Goal: Check status: Check status

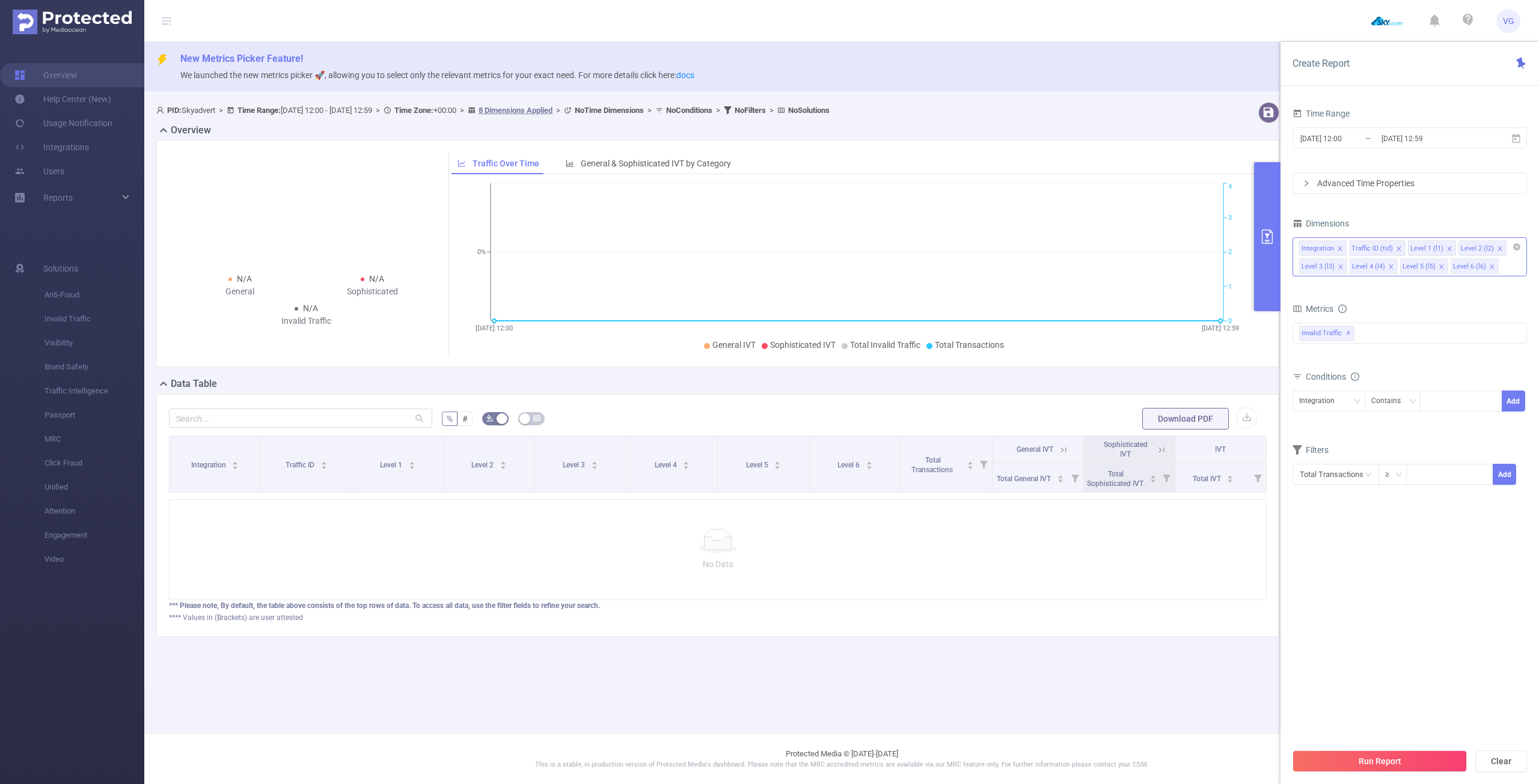
click at [1397, 247] on icon "icon: close" at bounding box center [1398, 248] width 6 height 6
click at [1340, 249] on icon "icon: close" at bounding box center [1340, 248] width 6 height 6
click at [1340, 249] on icon "icon: close" at bounding box center [1340, 248] width 4 height 4
click at [1339, 266] on icon "icon: close" at bounding box center [1340, 266] width 4 height 4
click at [1439, 247] on icon "icon: close" at bounding box center [1441, 248] width 6 height 6
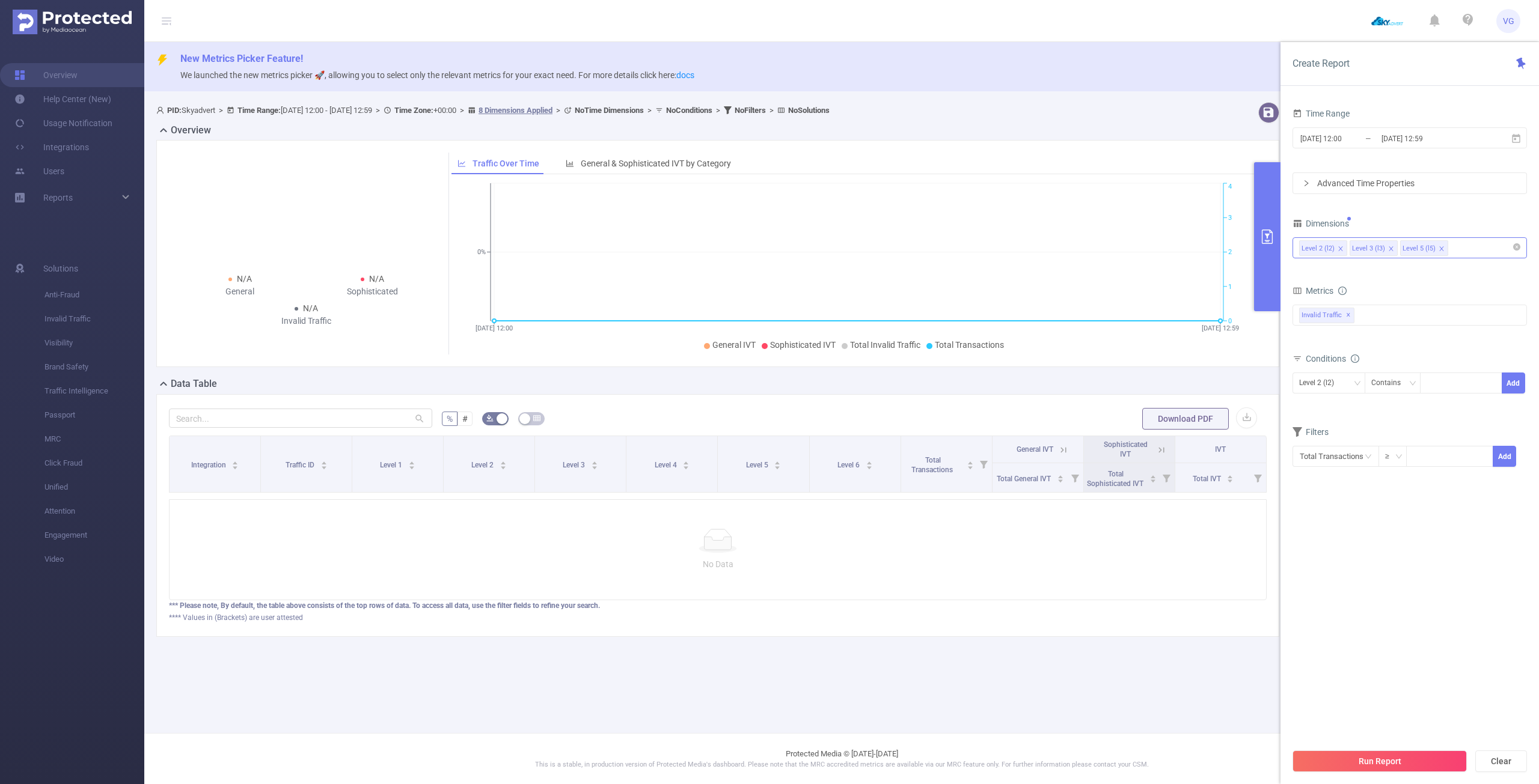
click at [1439, 247] on icon "icon: close" at bounding box center [1441, 248] width 6 height 6
click at [1369, 318] on div "Invalid Traffic ✕" at bounding box center [1409, 315] width 234 height 21
click at [1366, 321] on span "Anti-Fraud" at bounding box center [1422, 321] width 206 height 16
click at [1408, 759] on button "Run Report" at bounding box center [1379, 761] width 174 height 21
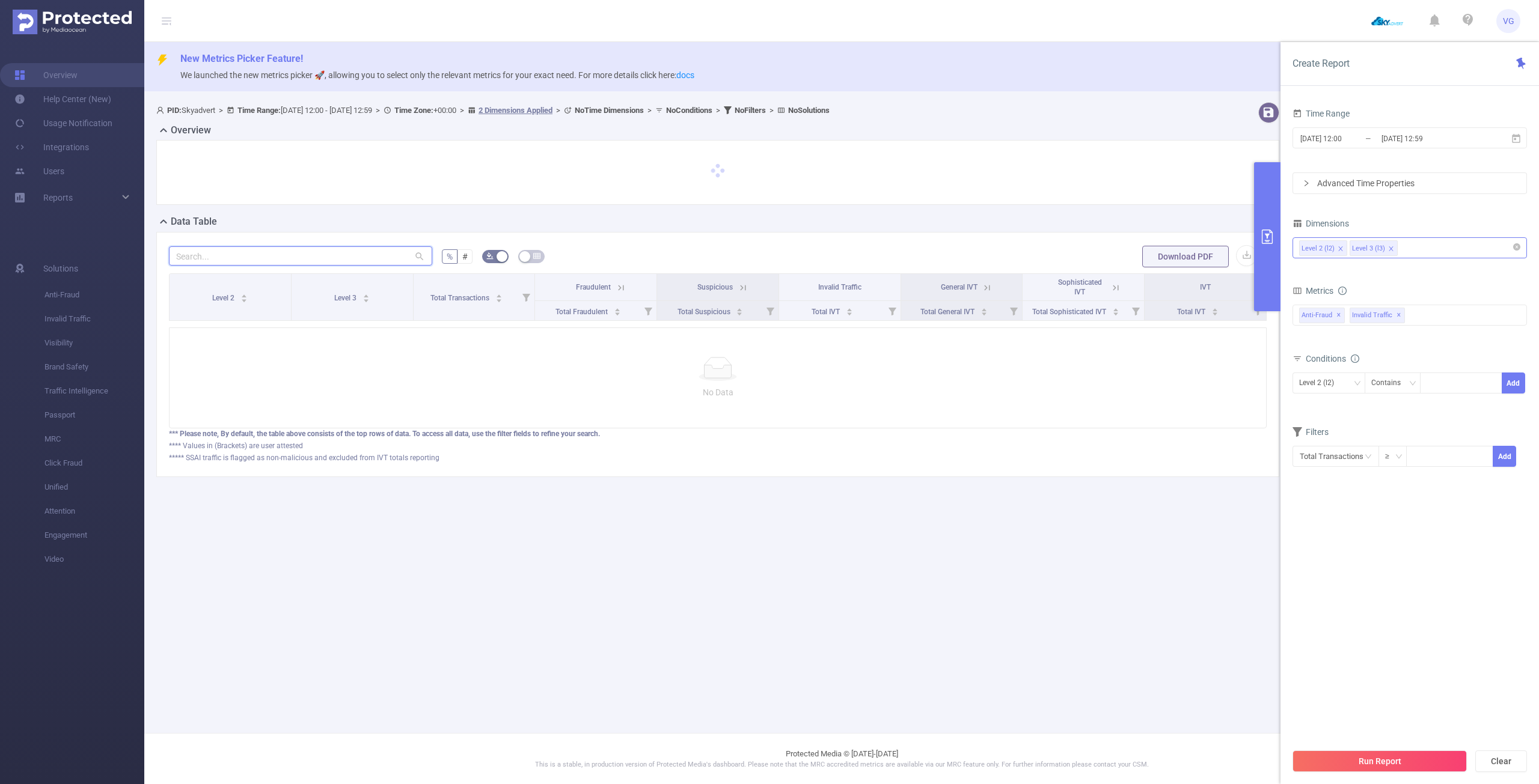
click at [270, 256] on input "text" at bounding box center [301, 256] width 263 height 20
paste input "[DOMAIN_NAME]"
type input "[DOMAIN_NAME]"
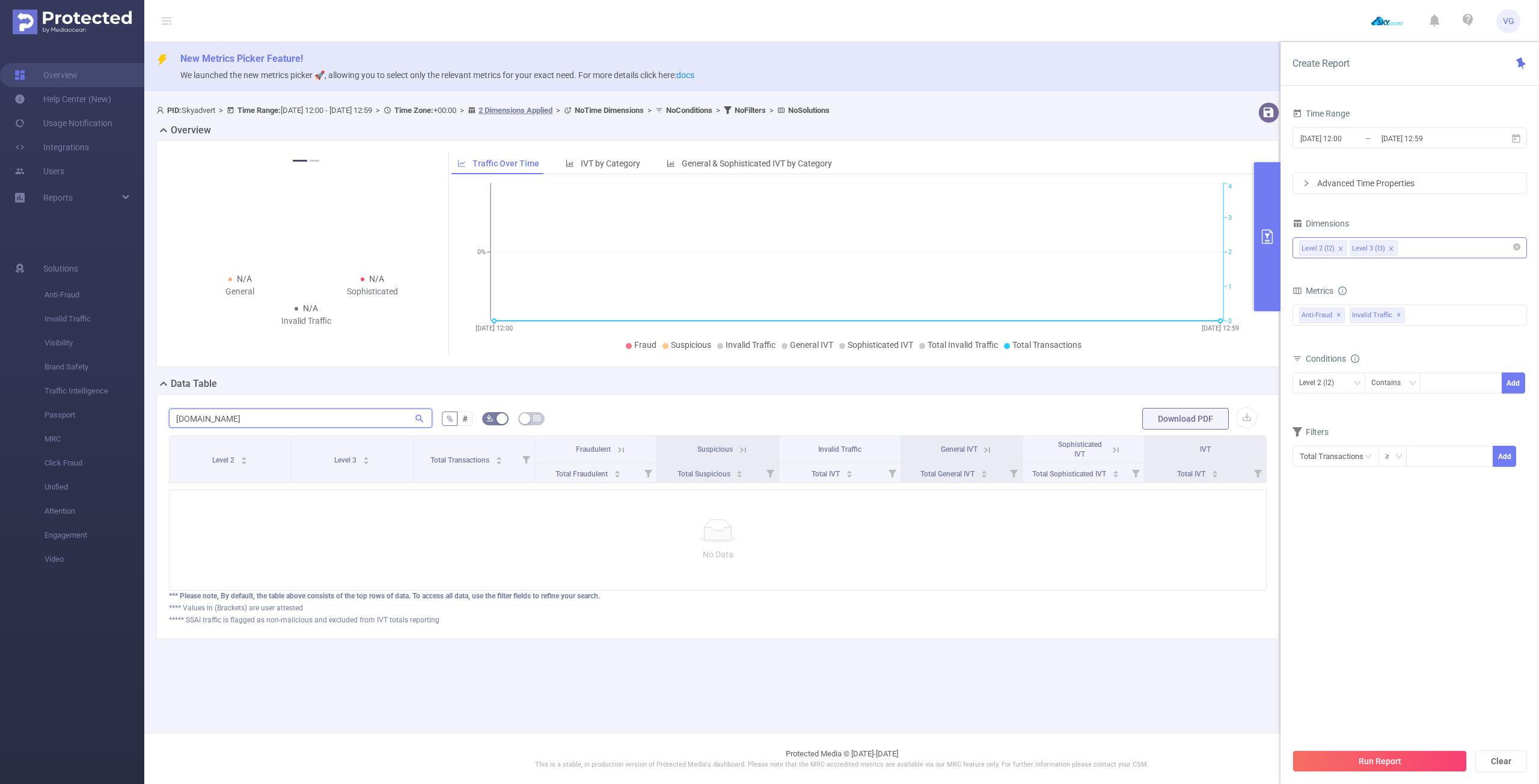
click at [297, 416] on input "[DOMAIN_NAME]" at bounding box center [301, 418] width 263 height 20
click at [1364, 760] on button "Run Report" at bounding box center [1379, 761] width 174 height 21
click at [1512, 140] on icon at bounding box center [1515, 138] width 11 height 11
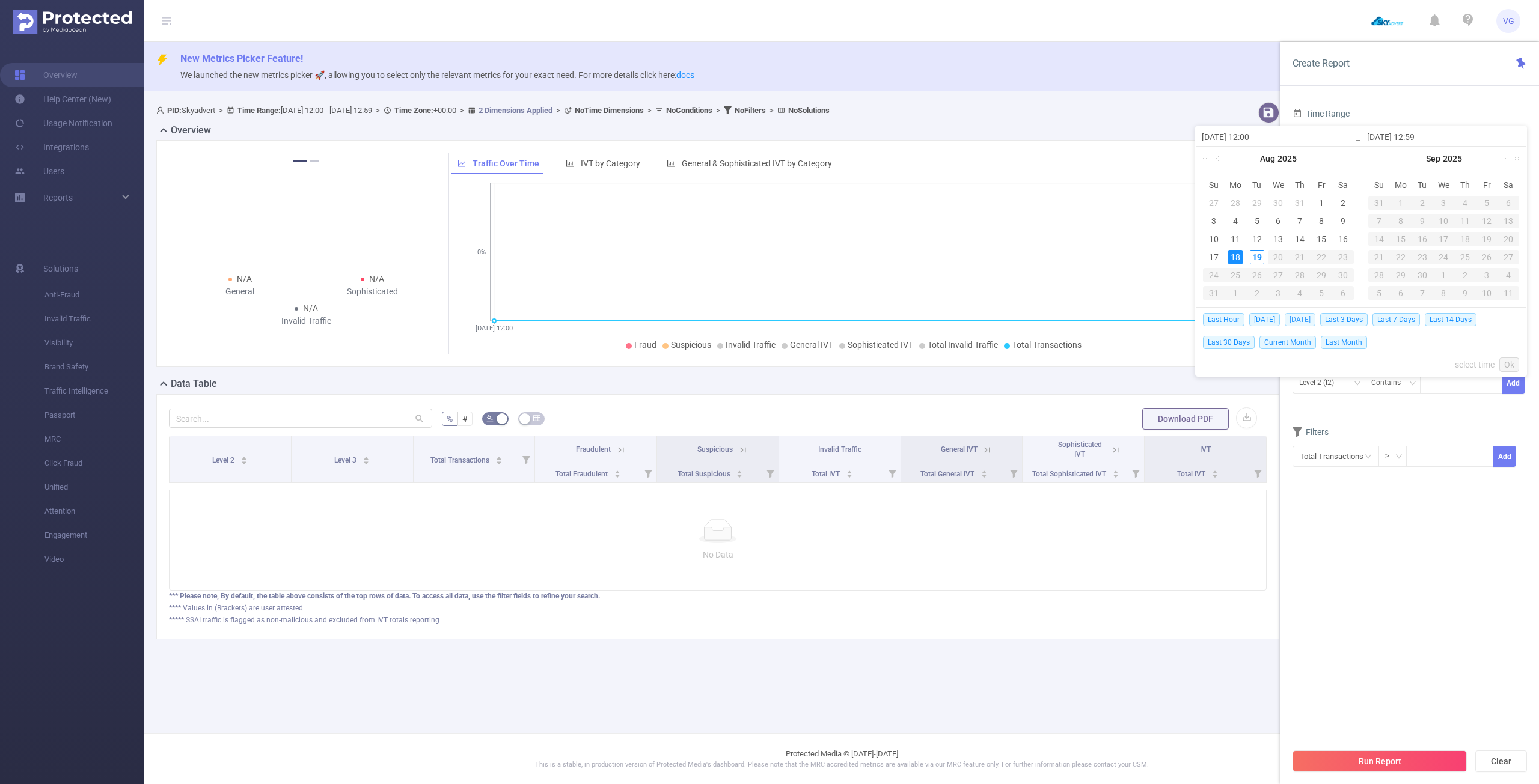
click at [1301, 317] on span "[DATE]" at bounding box center [1300, 319] width 31 height 13
type input "[DATE] 00:00"
type input "[DATE] 23:59"
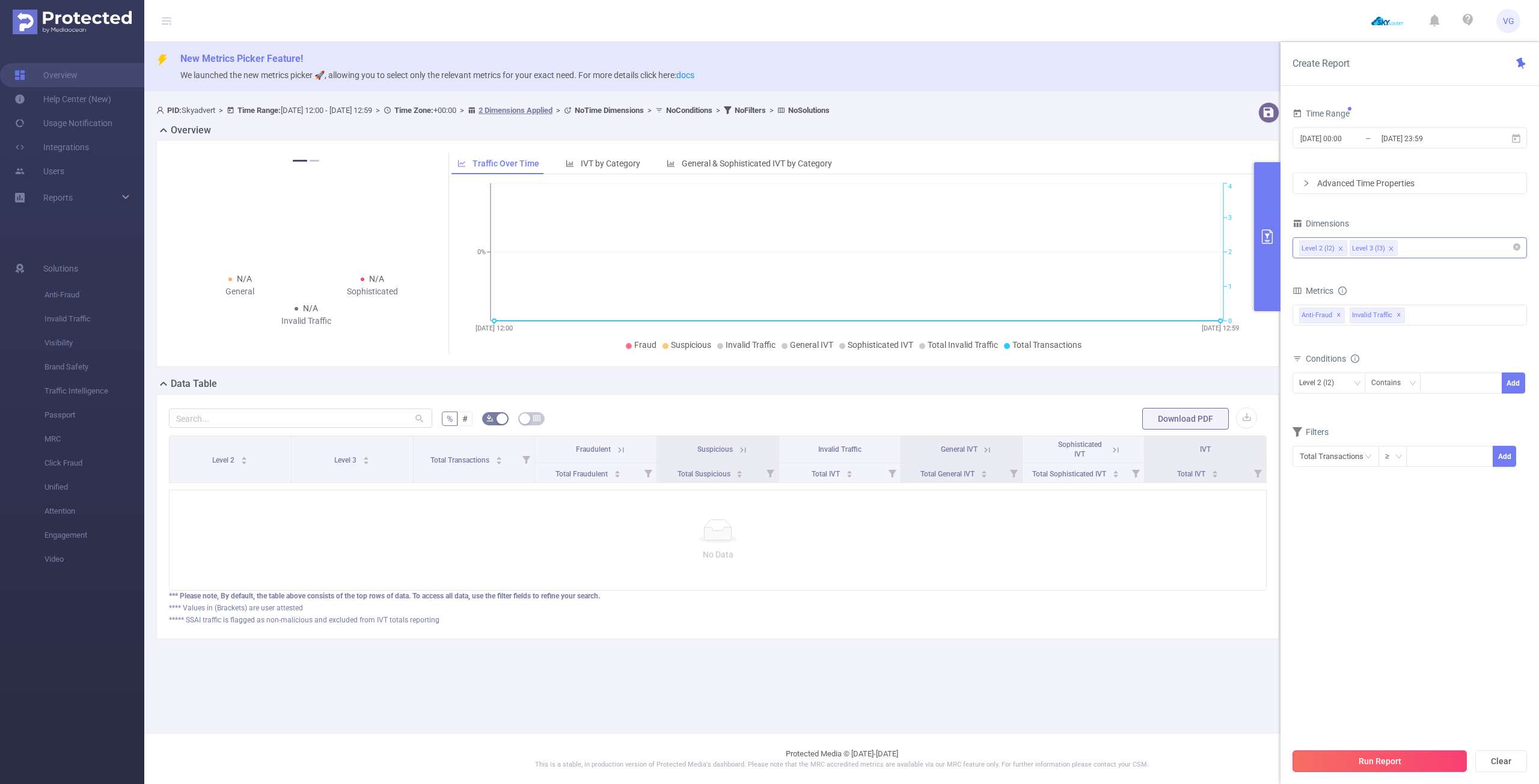
click at [1363, 760] on button "Run Report" at bounding box center [1379, 761] width 174 height 21
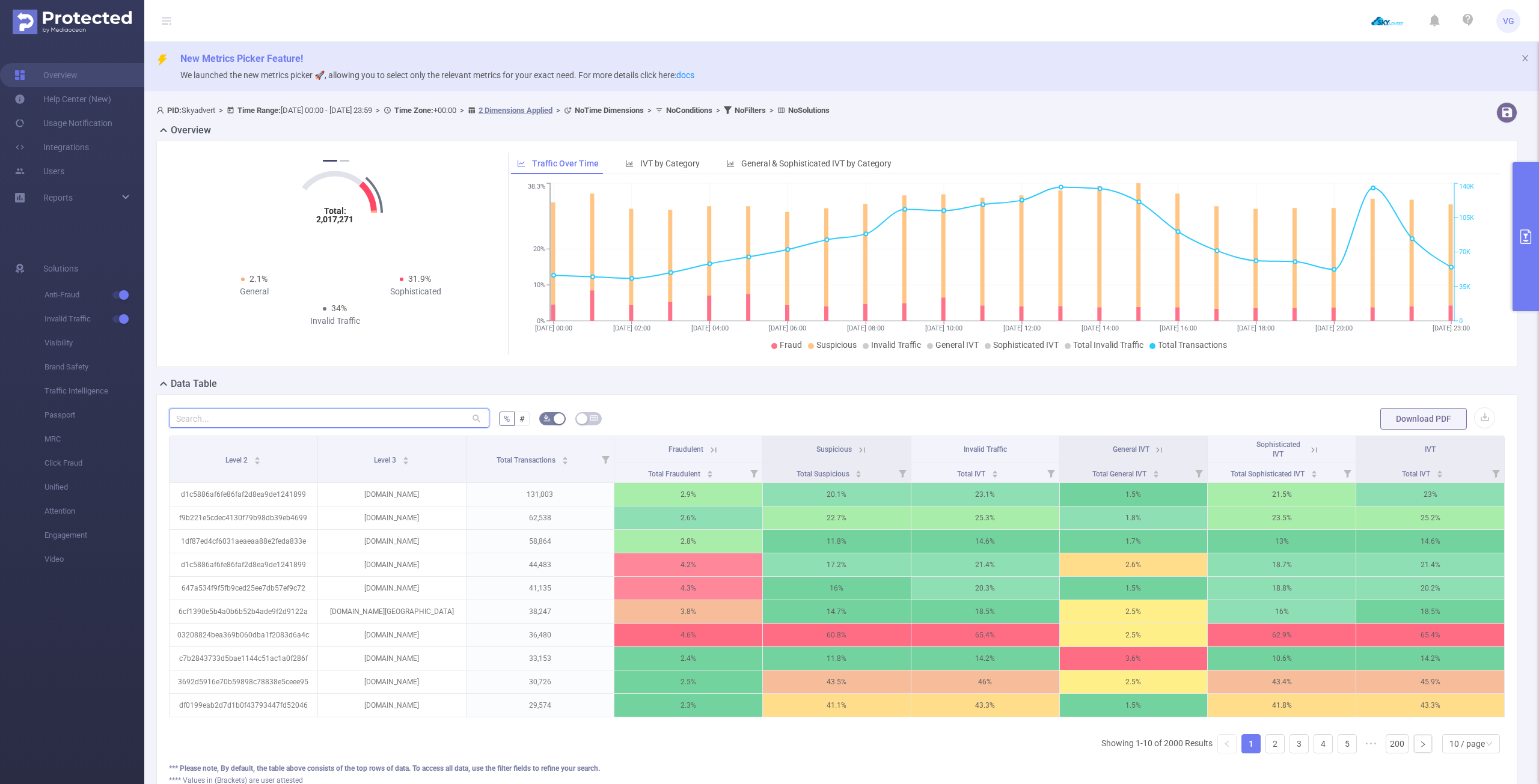
click at [340, 418] on input "text" at bounding box center [329, 418] width 320 height 20
paste input "[DOMAIN_NAME]"
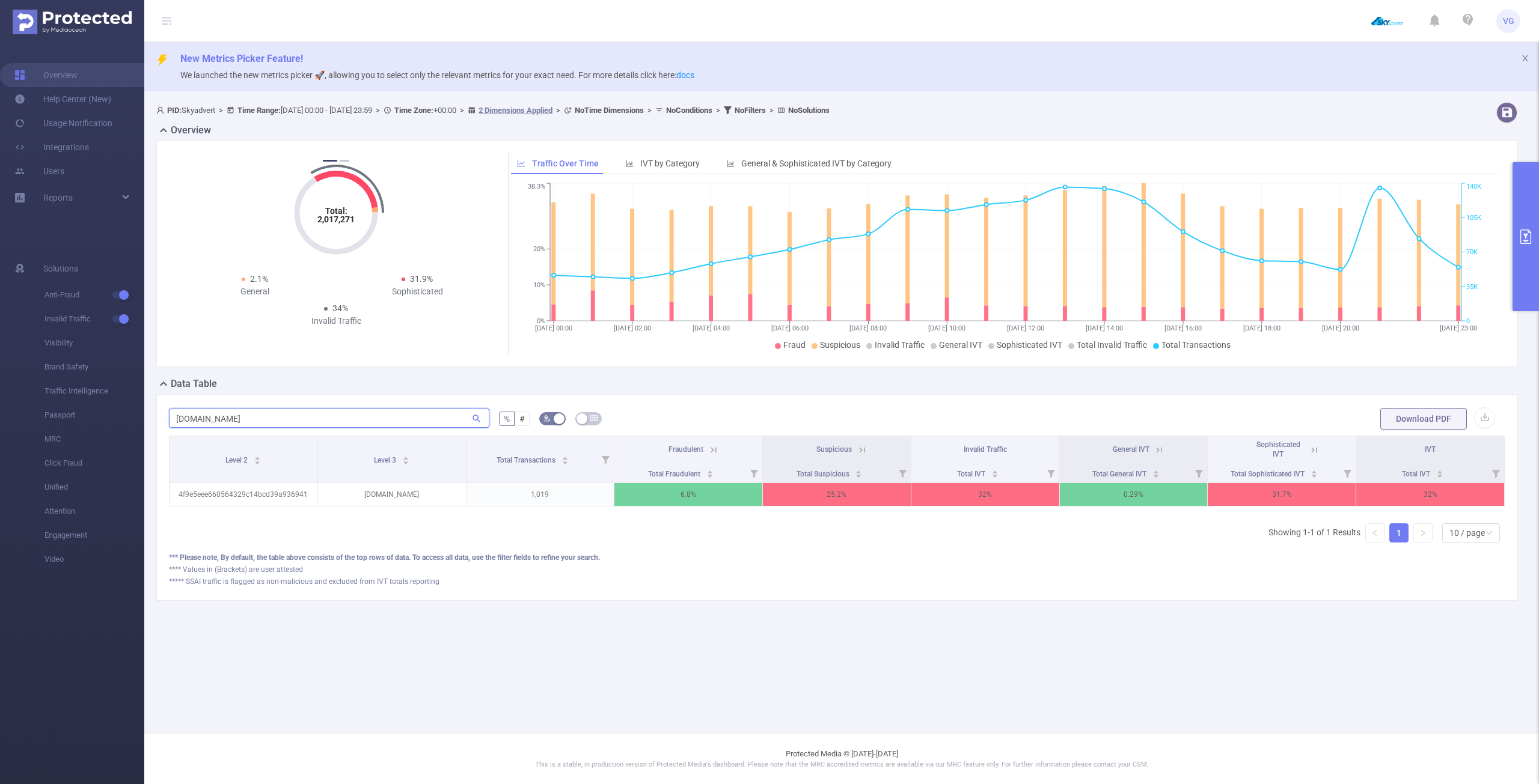
scroll to position [0, 2]
type input "[DOMAIN_NAME]"
click at [1070, 563] on div "*** Please note, By default, the table above consists of the top rows of data. …" at bounding box center [836, 557] width 1336 height 11
